Goal: Task Accomplishment & Management: Complete application form

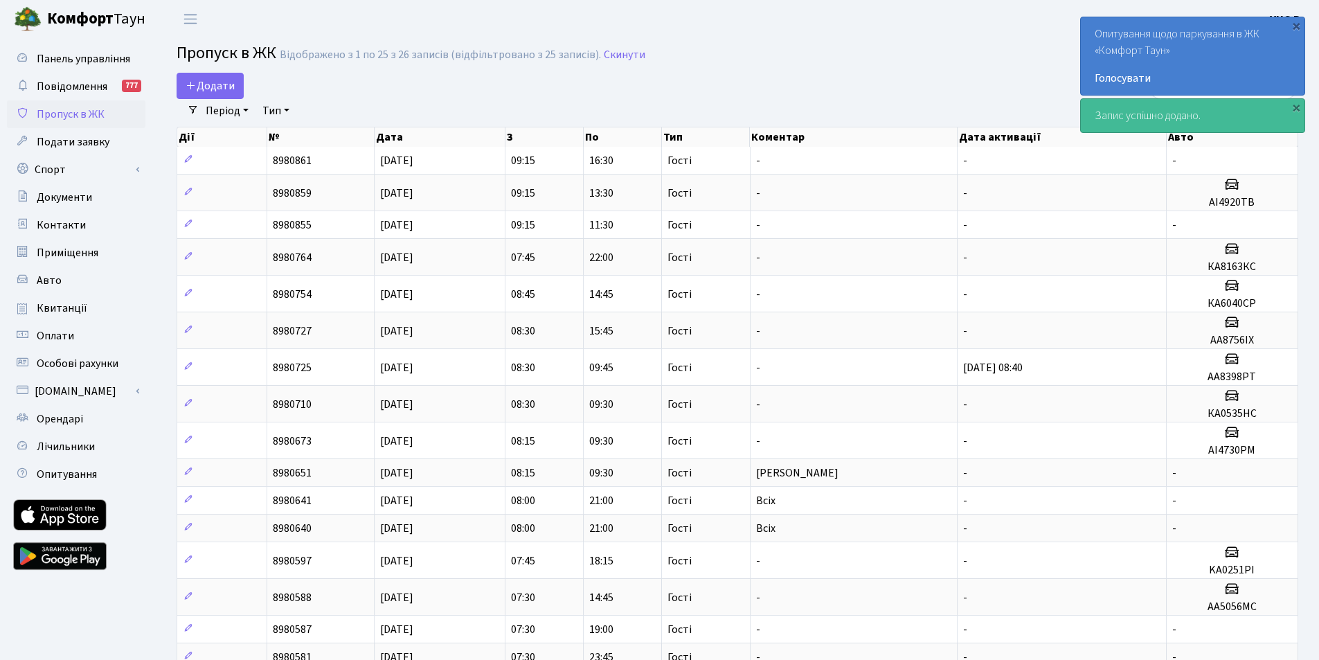
select select "25"
click at [221, 81] on span "Додати" at bounding box center [209, 85] width 49 height 15
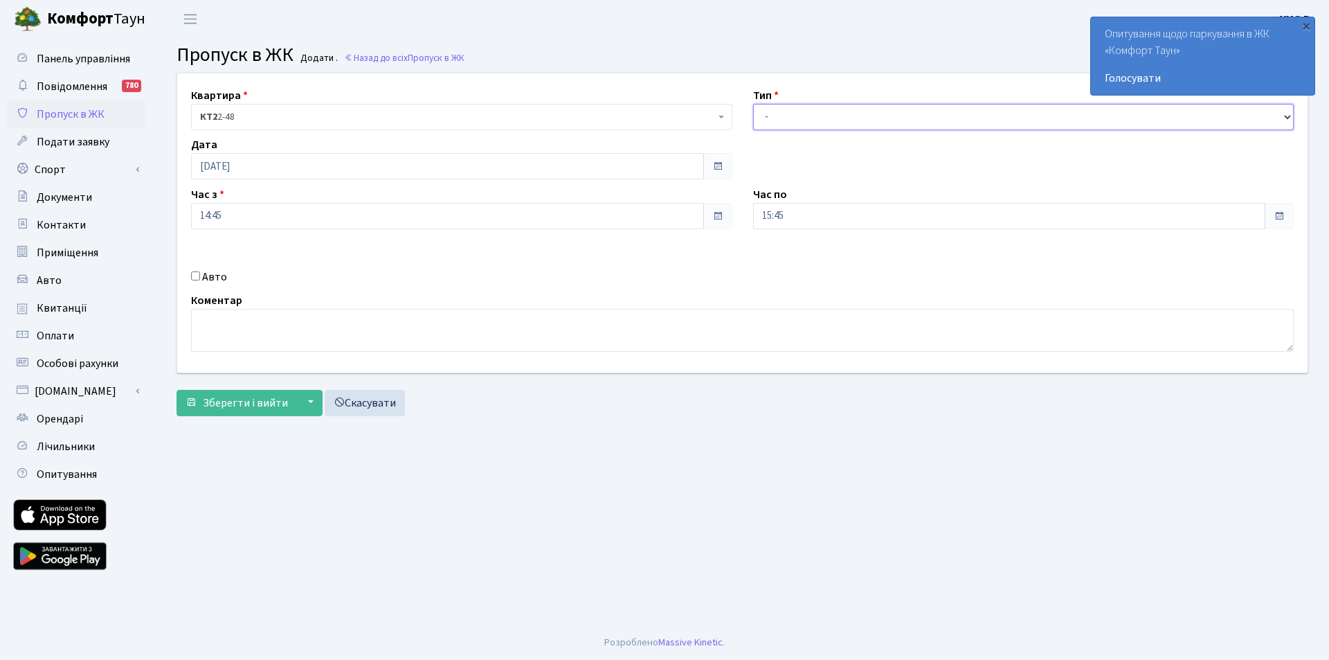
click at [814, 114] on select "- Доставка Таксі Гості Сервіс" at bounding box center [1023, 117] width 541 height 26
select select "3"
click at [753, 104] on select "- Доставка Таксі Гості Сервіс" at bounding box center [1023, 117] width 541 height 26
click at [811, 215] on input "15:45" at bounding box center [1009, 216] width 513 height 26
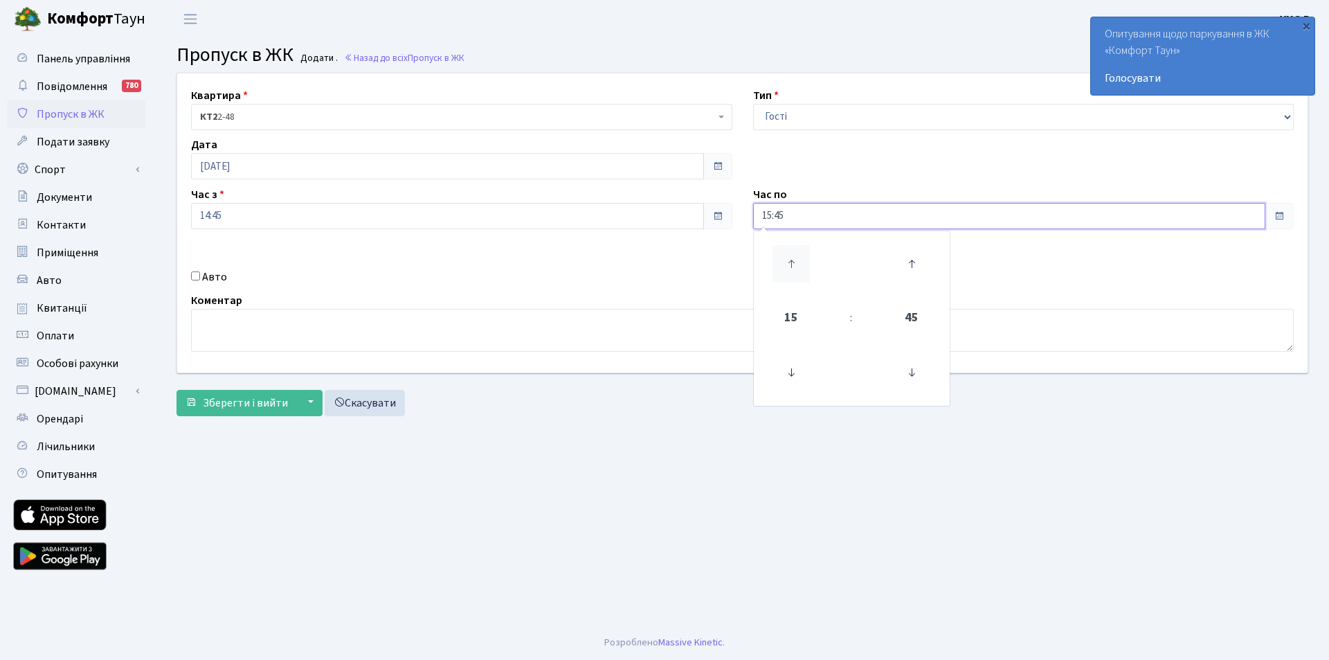
click at [789, 257] on icon at bounding box center [790, 263] width 37 height 37
type input "17:45"
click at [198, 273] on input "Авто" at bounding box center [195, 275] width 9 height 9
checkbox input "true"
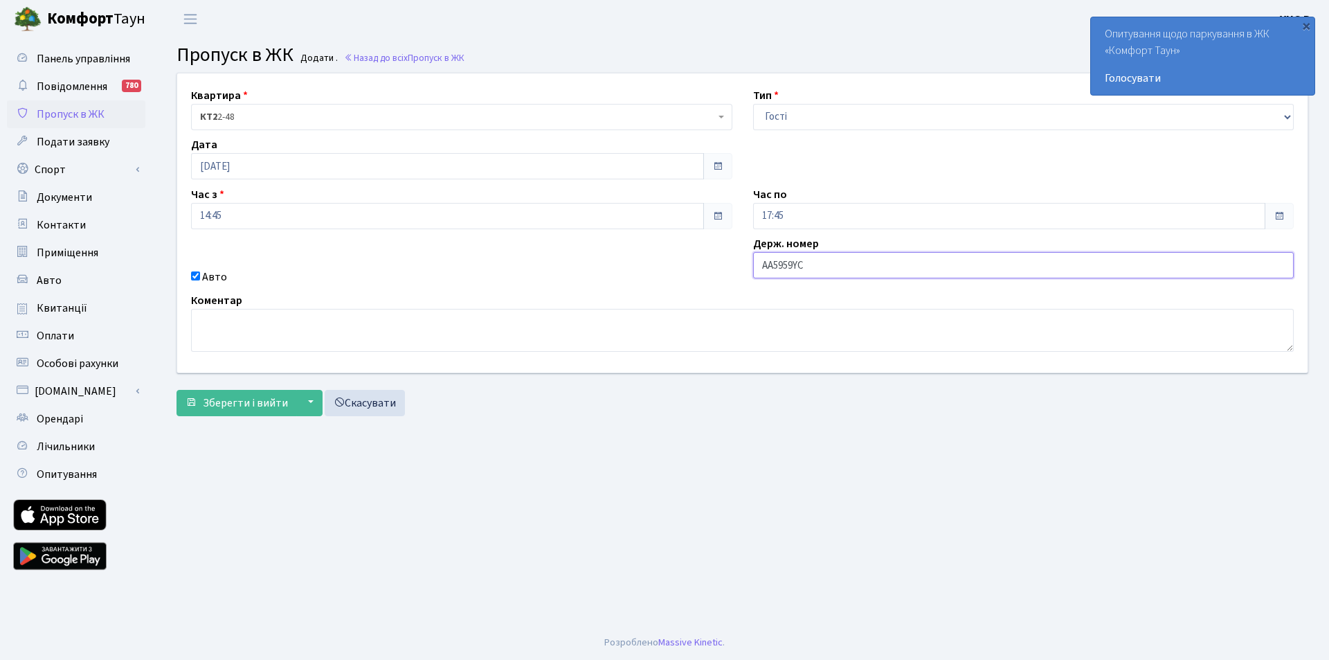
drag, startPoint x: 805, startPoint y: 265, endPoint x: 721, endPoint y: 264, distance: 83.8
click at [721, 264] on div "Квартира <b>КТ2</b>&nbsp;&nbsp;&nbsp;2-48 <b>КТ2</b>&nbsp;&nbsp;&nbsp;2-49 <b>К…" at bounding box center [742, 222] width 1151 height 299
type input "AA5959YC"
click at [359, 341] on textarea at bounding box center [742, 330] width 1103 height 43
paste textarea "AA5959YC"
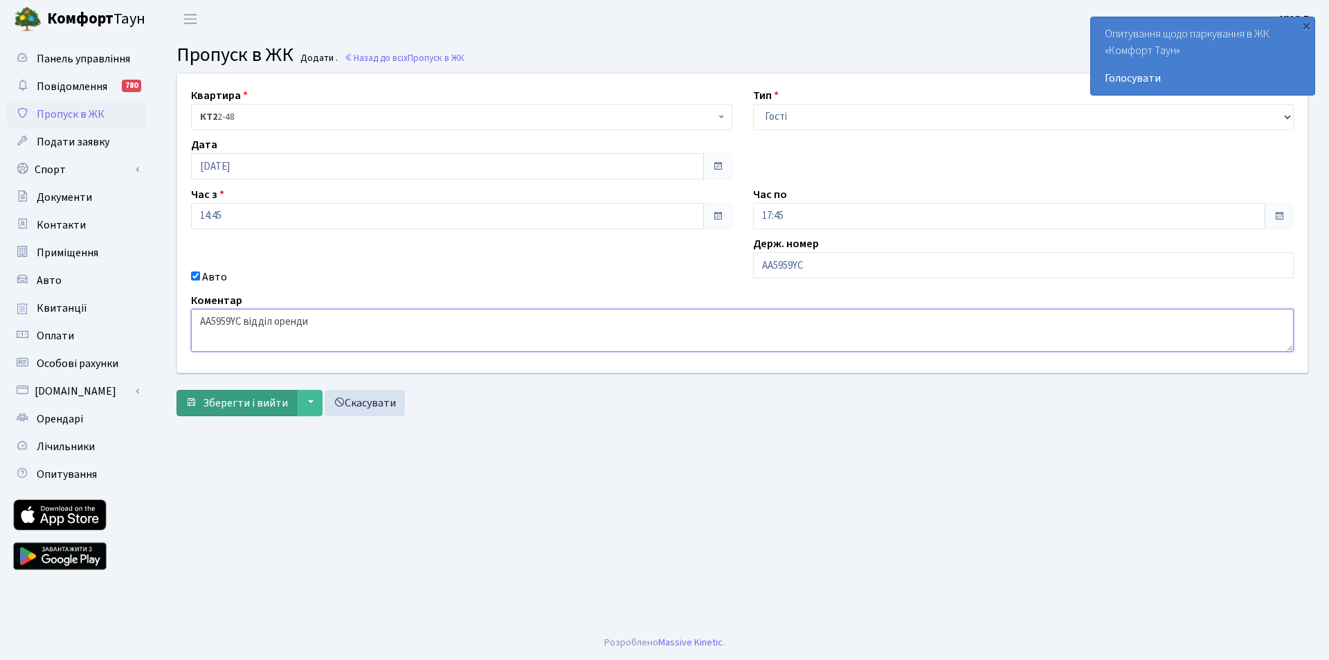
type textarea "AA5959YC відділ оренди"
click at [271, 409] on span "Зберегти і вийти" at bounding box center [245, 402] width 85 height 15
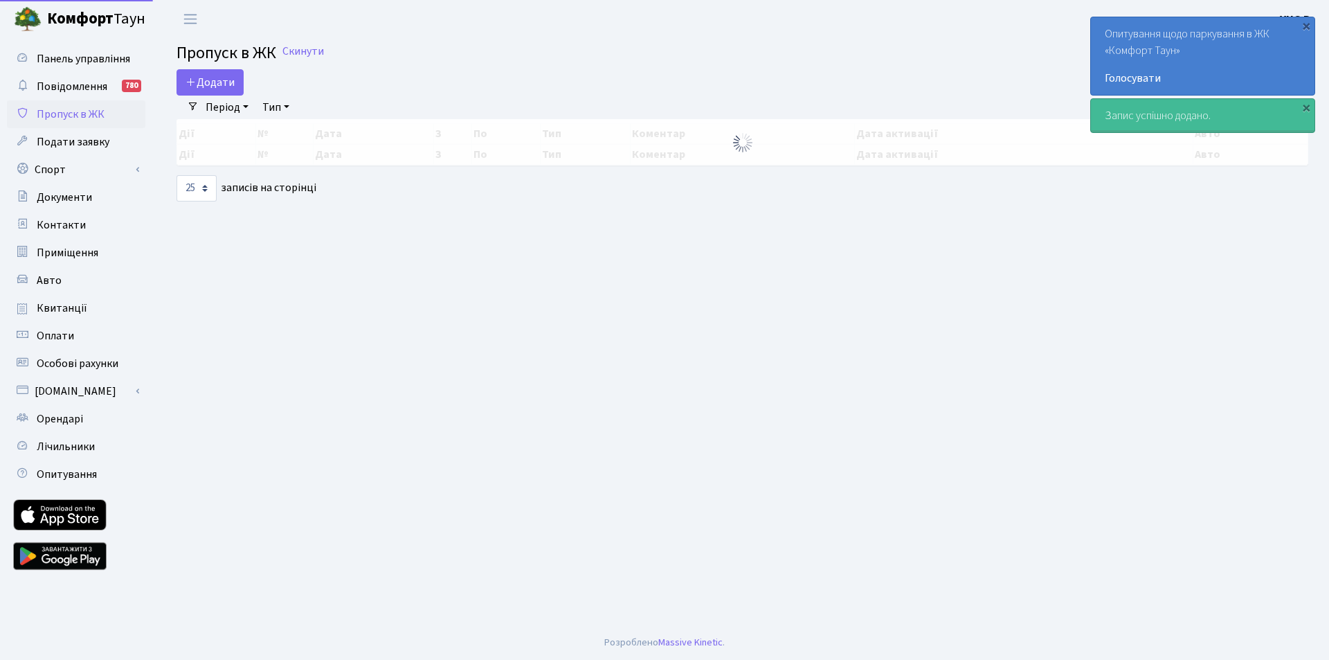
select select "25"
